Goal: Task Accomplishment & Management: Manage account settings

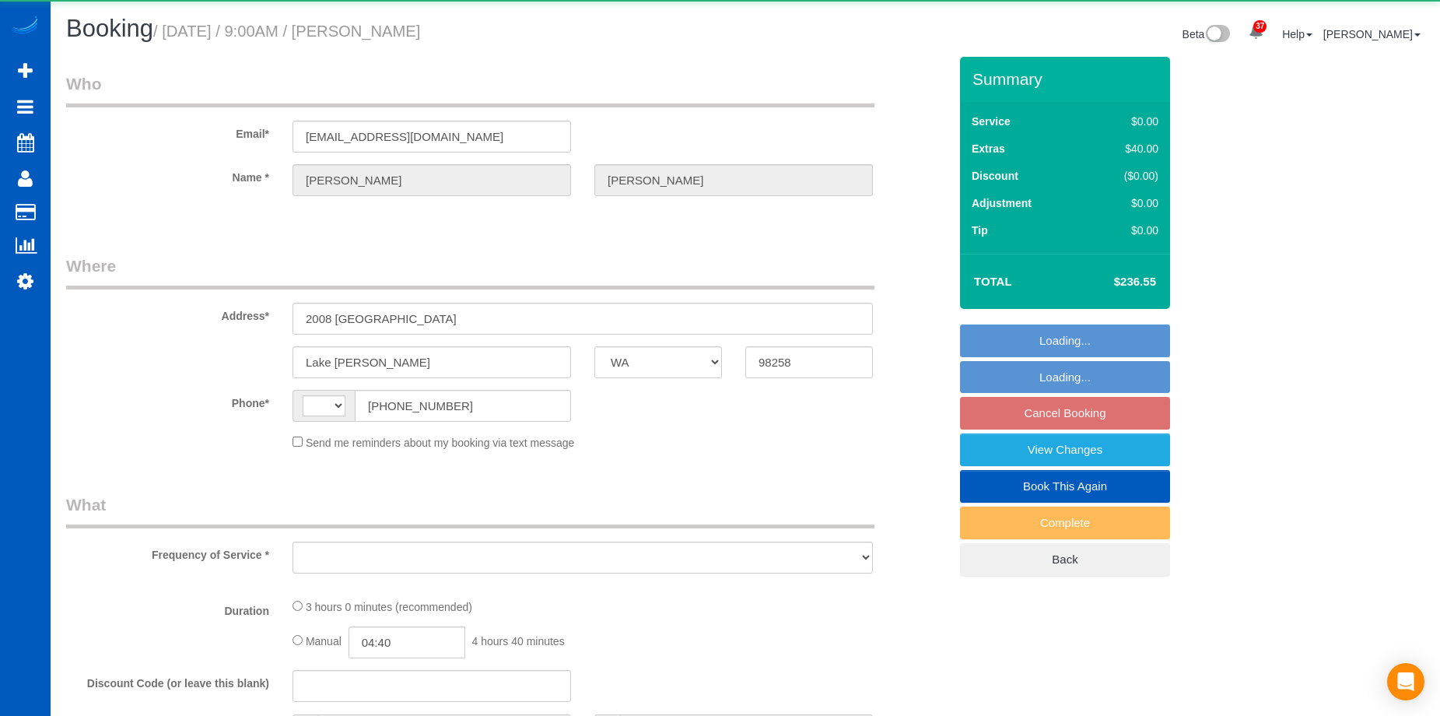
select select "WA"
select select "string:fspay-e38fe34f-303d-4b90-9b5e-850c8695709c"
select select "string:[GEOGRAPHIC_DATA]"
select select "object:805"
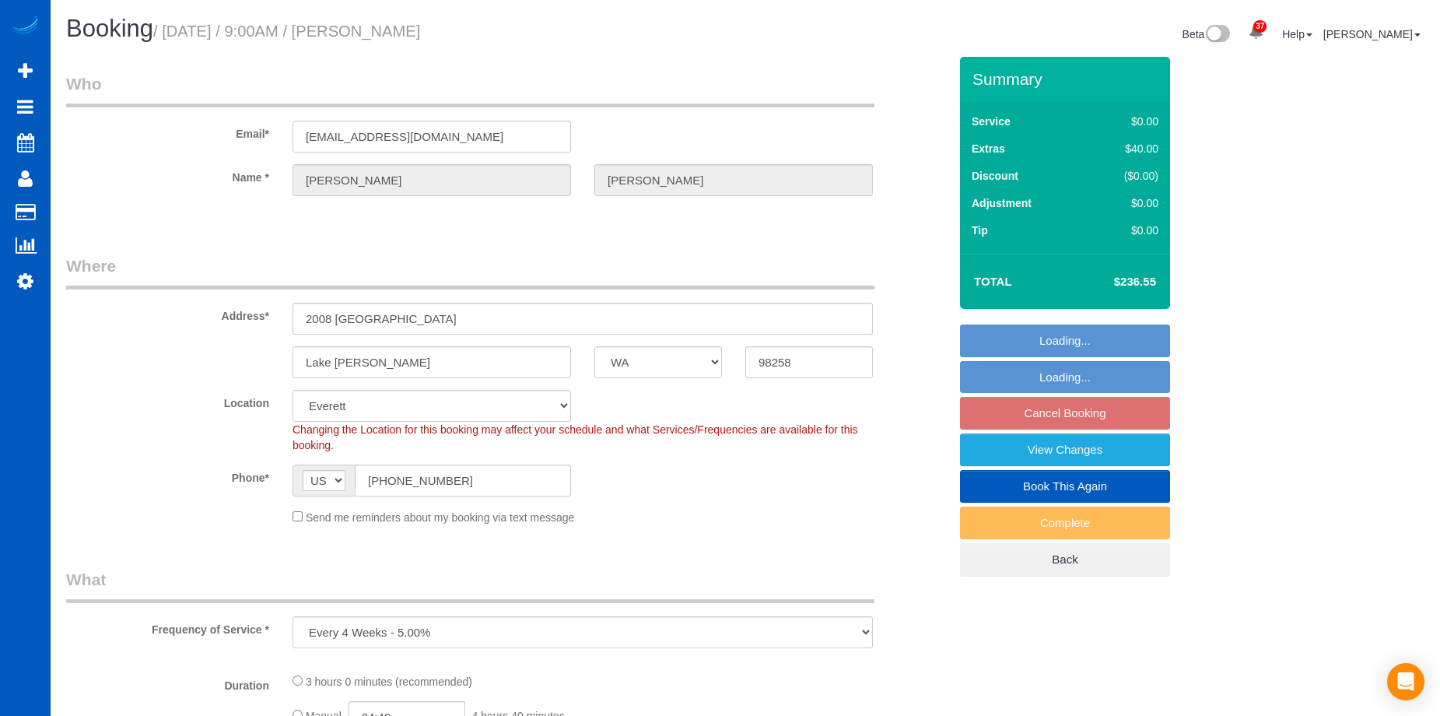
select select "199"
select select "1501"
select select "4"
select select "3"
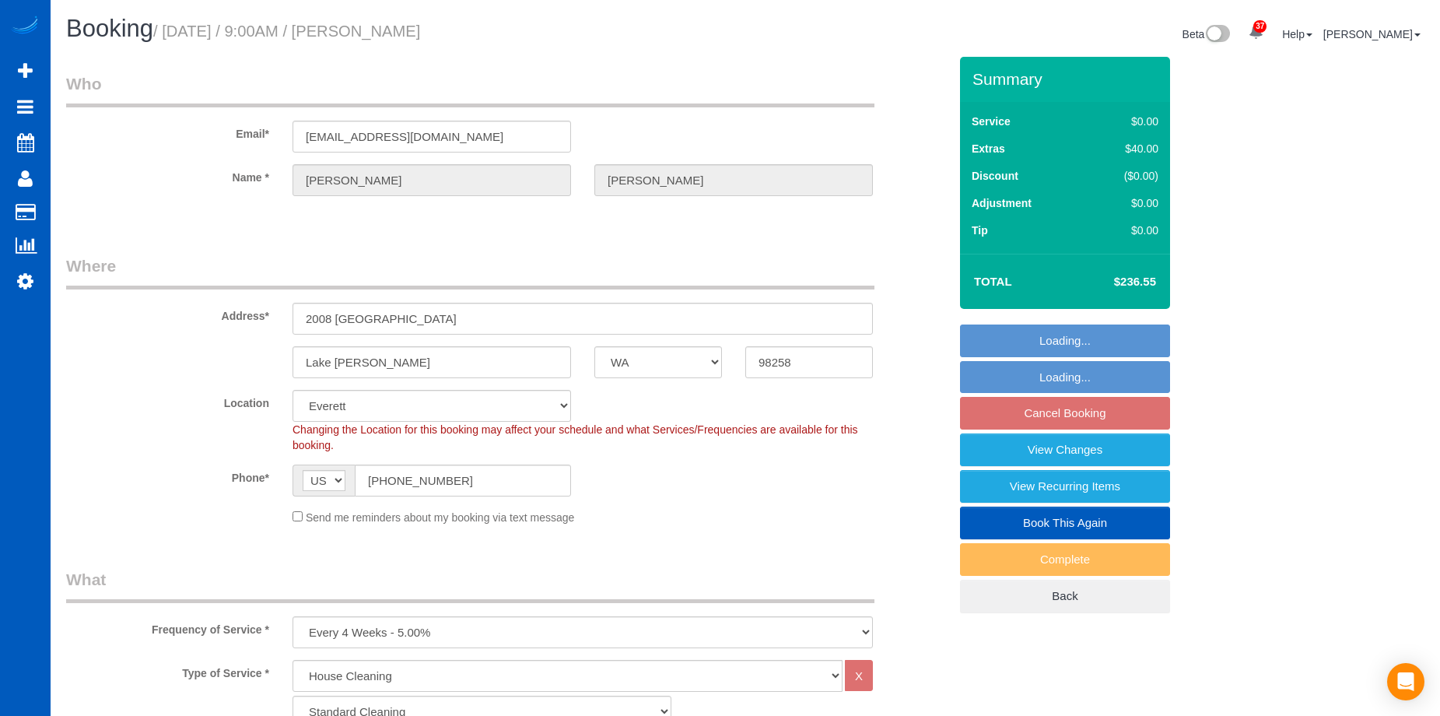
select select "object:1175"
select select "1501"
select select "4"
select select "3"
